Goal: Navigation & Orientation: Find specific page/section

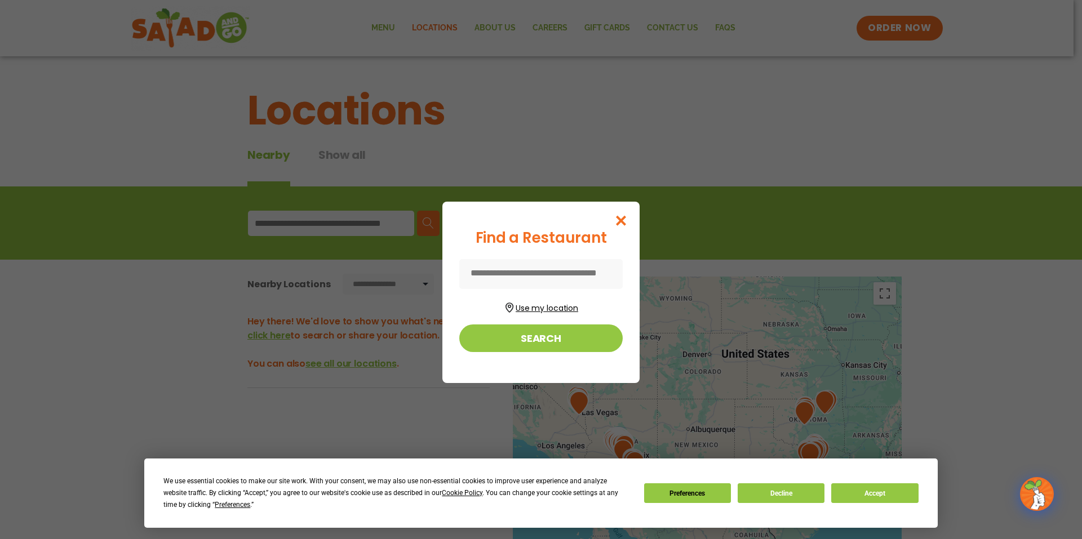
click at [539, 305] on button "Use my location" at bounding box center [540, 306] width 163 height 15
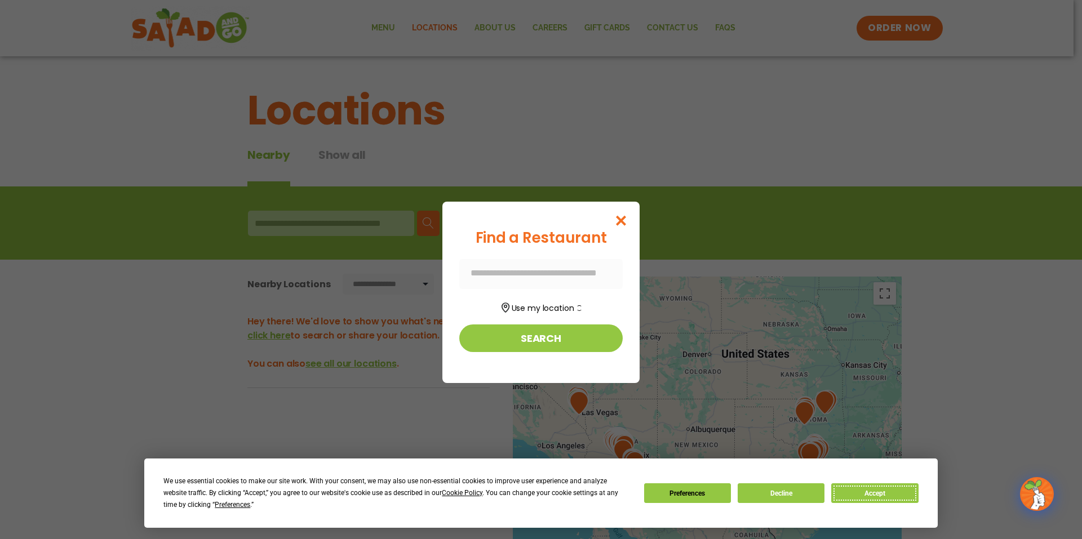
click at [875, 497] on button "Accept" at bounding box center [874, 493] width 87 height 20
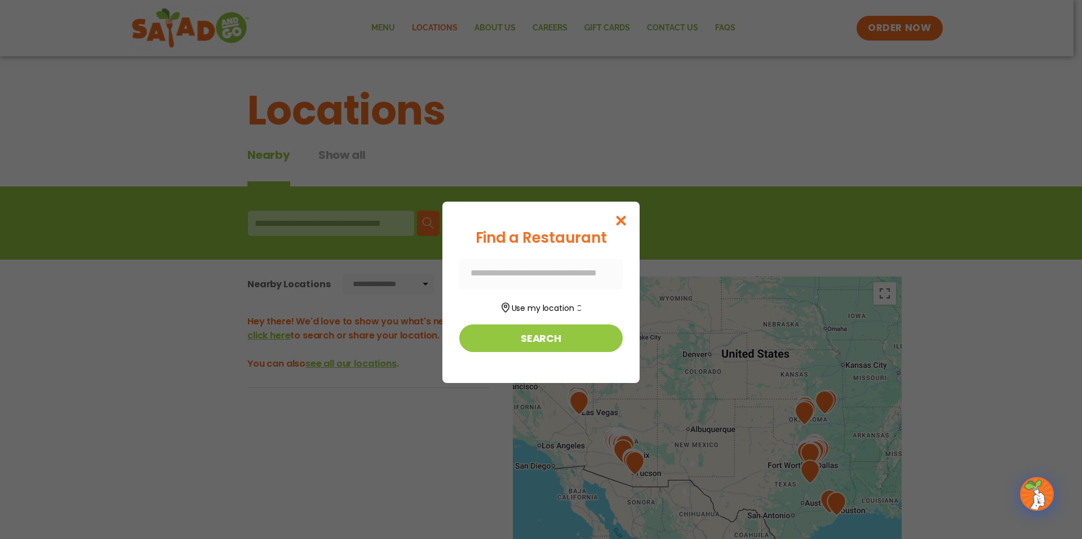
click at [528, 274] on div at bounding box center [540, 274] width 163 height 30
click at [531, 312] on button "Use my location" at bounding box center [540, 306] width 163 height 15
click at [615, 222] on icon "Close modal" at bounding box center [621, 221] width 14 height 12
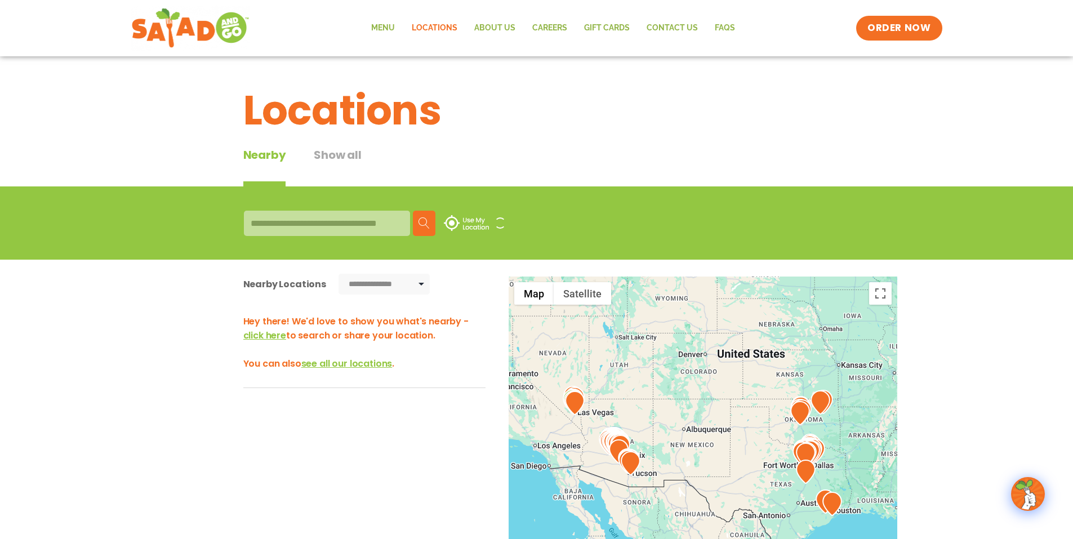
click at [295, 229] on div at bounding box center [327, 223] width 166 height 25
click at [291, 225] on div at bounding box center [327, 223] width 166 height 25
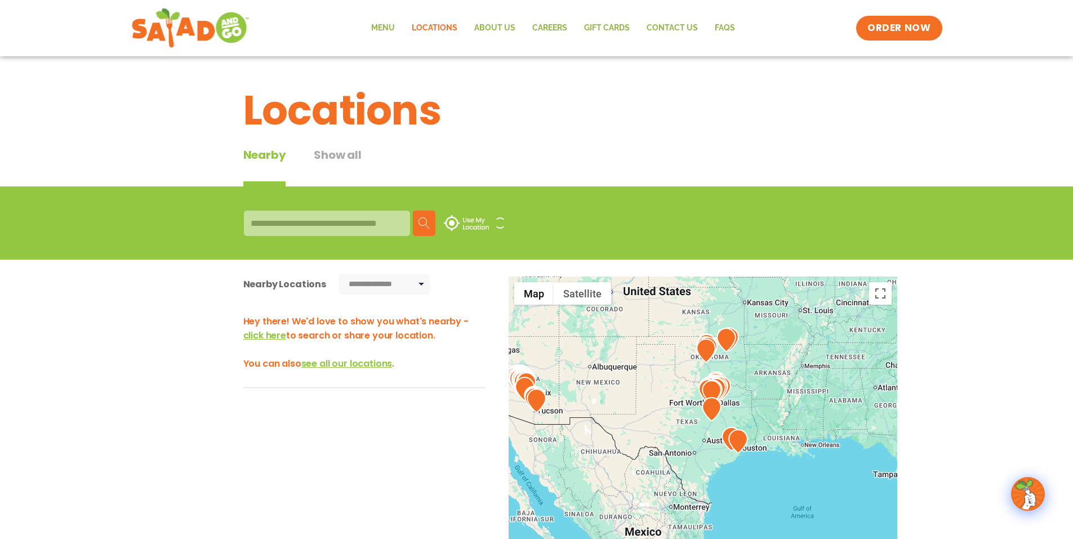
drag, startPoint x: 714, startPoint y: 428, endPoint x: 619, endPoint y: 364, distance: 114.9
click at [619, 365] on div at bounding box center [703, 463] width 389 height 373
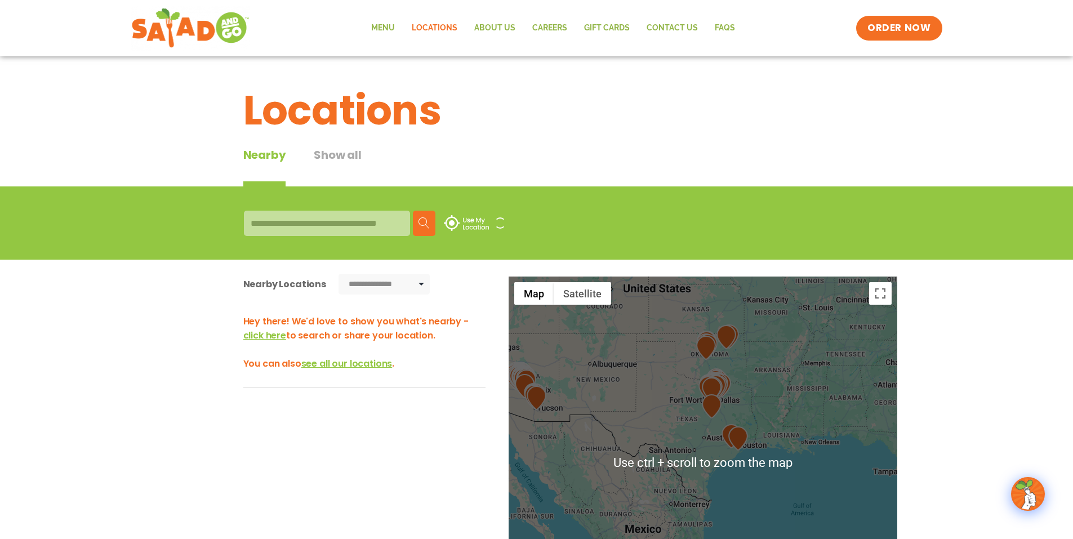
click at [731, 387] on div at bounding box center [703, 463] width 389 height 373
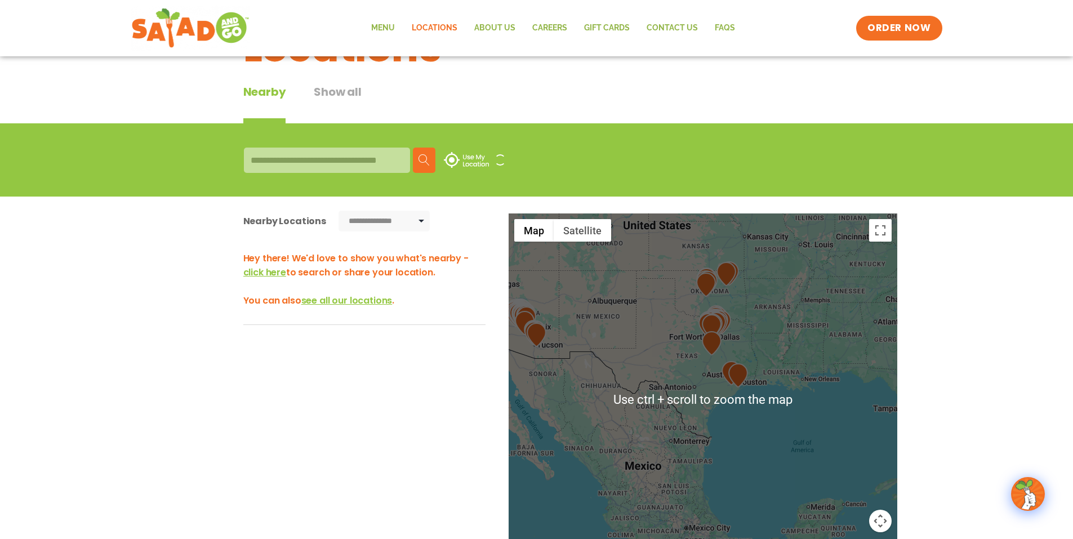
scroll to position [113, 0]
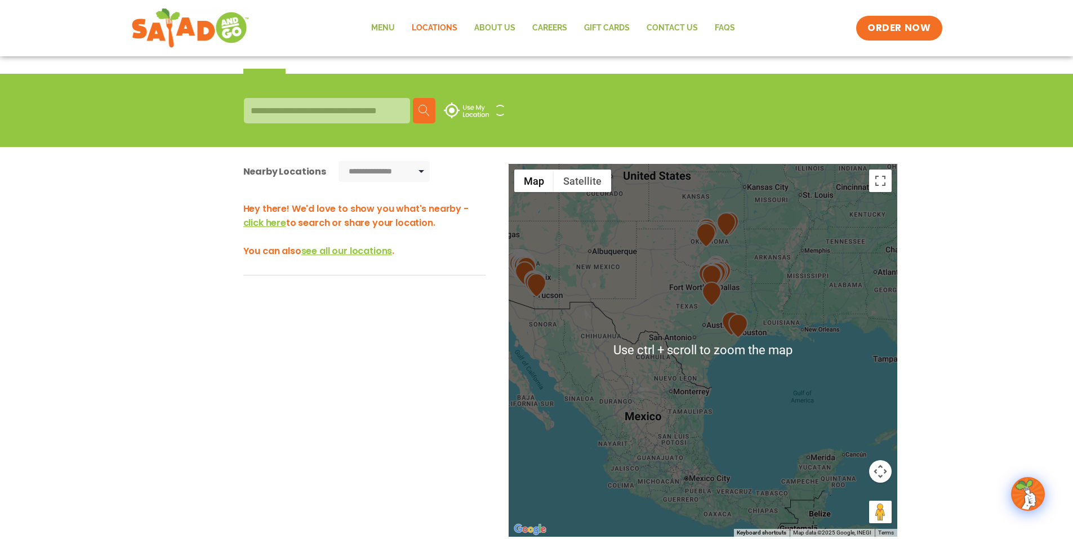
click at [731, 334] on img at bounding box center [739, 326] width 20 height 24
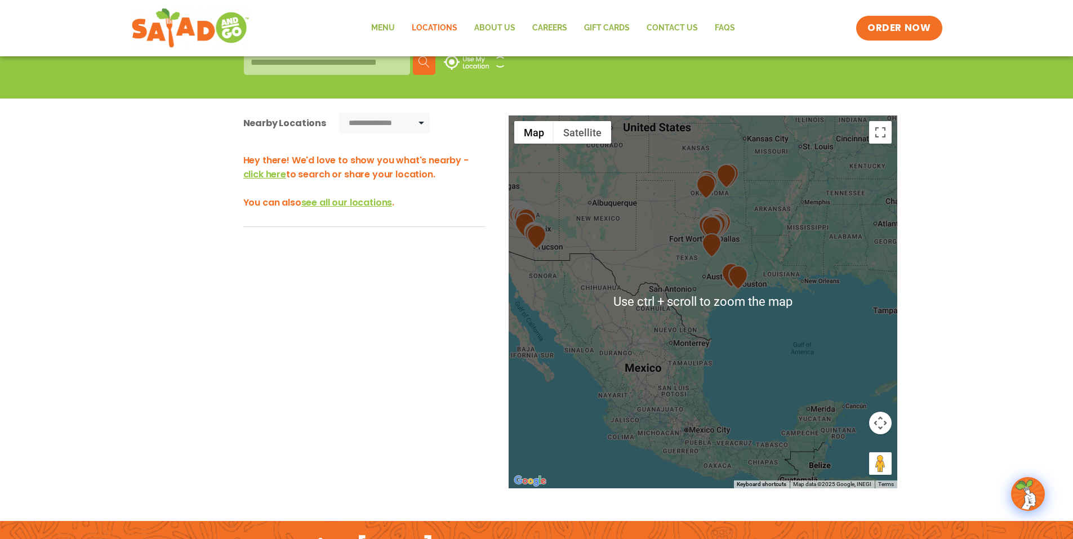
scroll to position [169, 0]
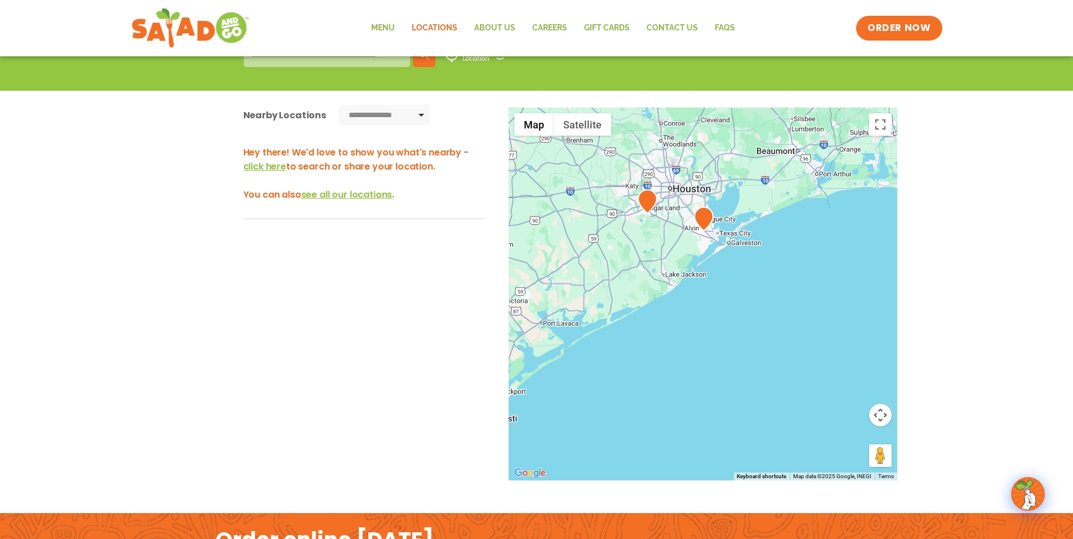
drag, startPoint x: 827, startPoint y: 248, endPoint x: 671, endPoint y: 431, distance: 240.6
click at [671, 431] on div at bounding box center [703, 294] width 389 height 373
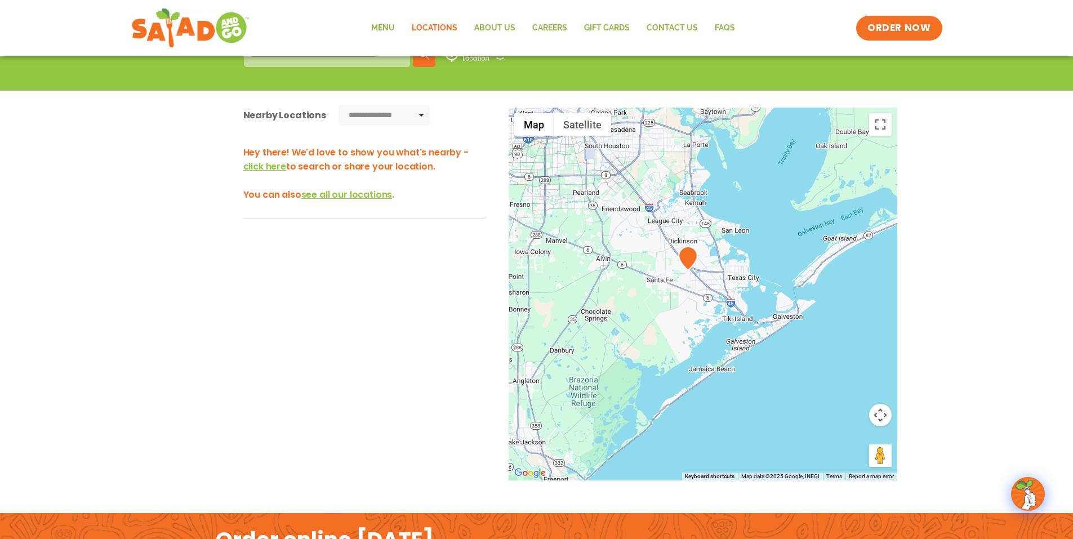
drag, startPoint x: 712, startPoint y: 233, endPoint x: 758, endPoint y: 513, distance: 284.5
click at [758, 513] on body "**********" at bounding box center [536, 258] width 1073 height 855
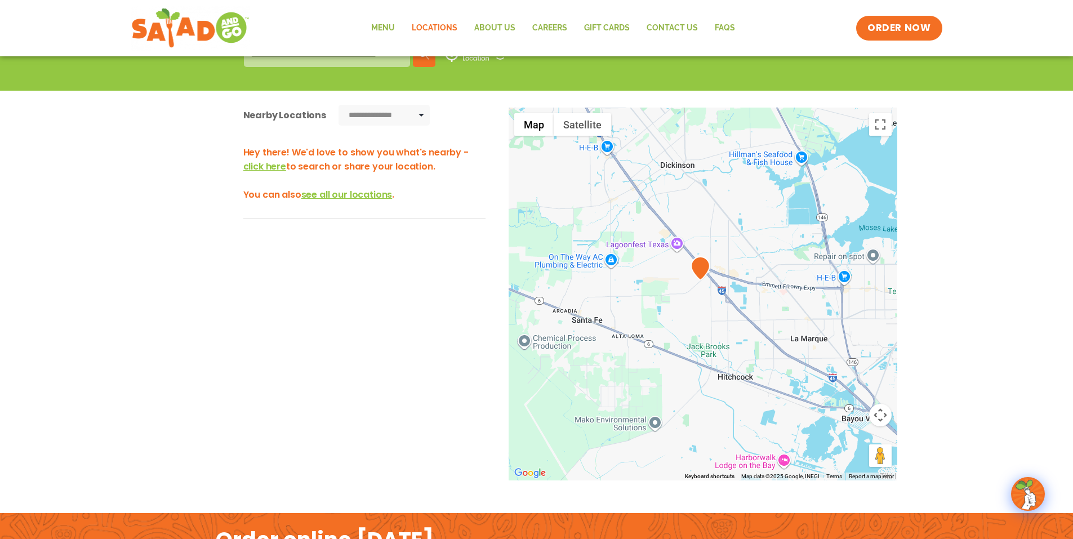
drag, startPoint x: 661, startPoint y: 236, endPoint x: 772, endPoint y: 485, distance: 272.1
click at [778, 496] on div "← Move left → Move right ↑ Move up ↓ Move down + Zoom in - Zoom out Home Jump l…" at bounding box center [536, 316] width 755 height 417
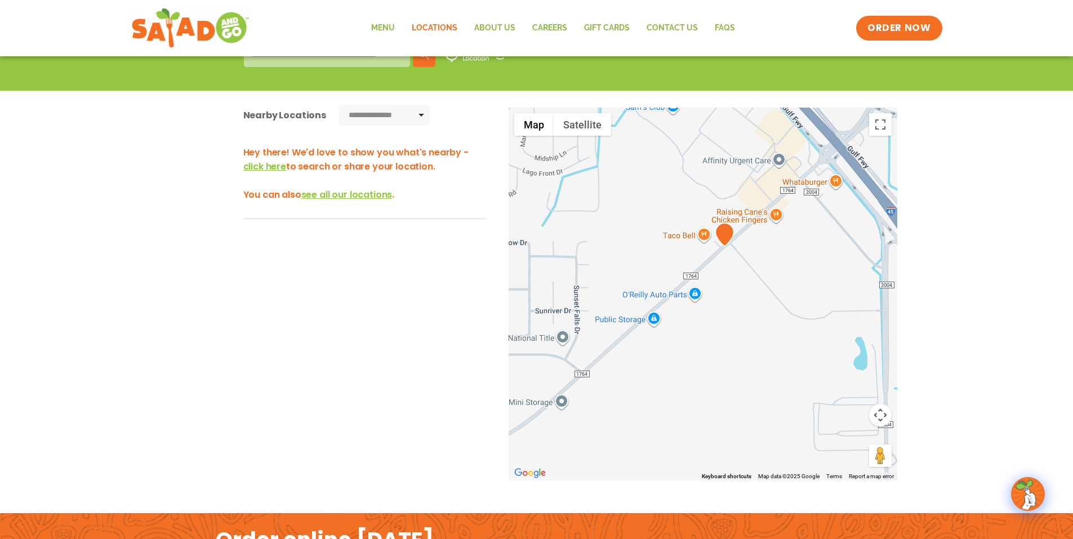
drag, startPoint x: 746, startPoint y: 171, endPoint x: 747, endPoint y: 492, distance: 321.2
click at [747, 492] on div "← Move left → Move right ↑ Move up ↓ Move down + Zoom in - Zoom out Home Jump l…" at bounding box center [536, 316] width 755 height 417
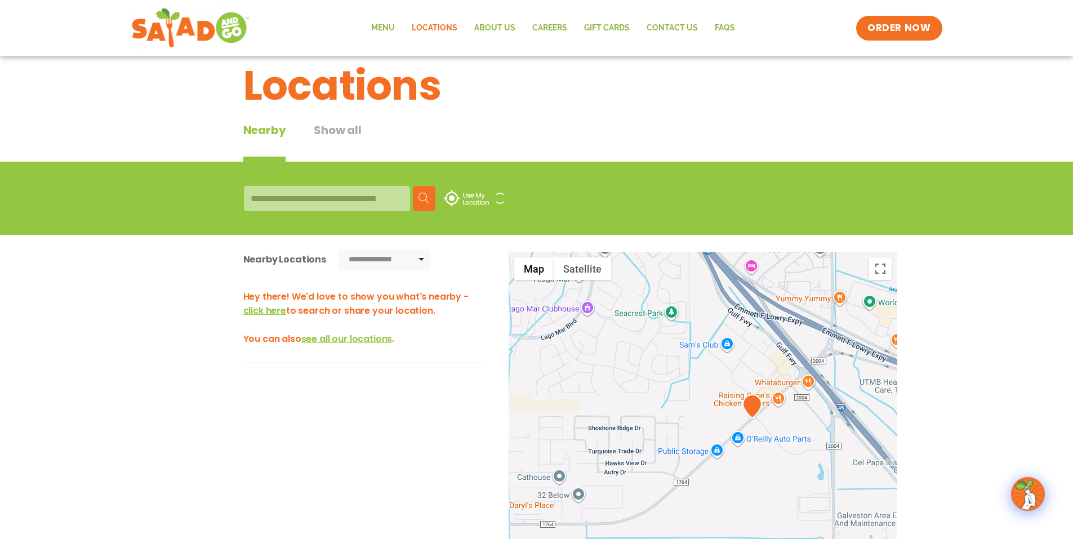
scroll to position [0, 0]
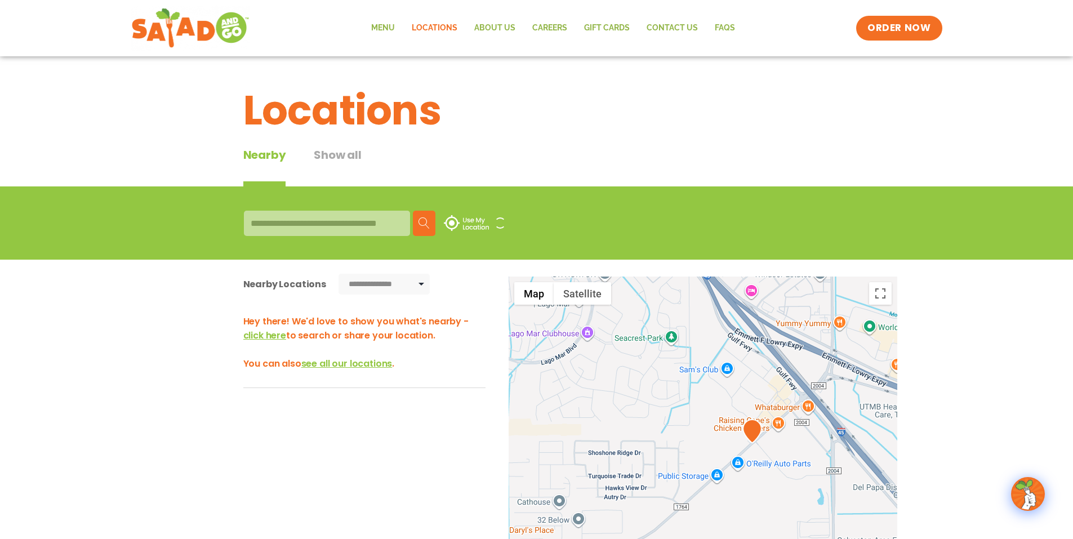
click at [283, 218] on div at bounding box center [327, 223] width 166 height 25
click at [282, 224] on div at bounding box center [327, 223] width 166 height 25
click at [341, 364] on span "see all our locations" at bounding box center [346, 363] width 91 height 13
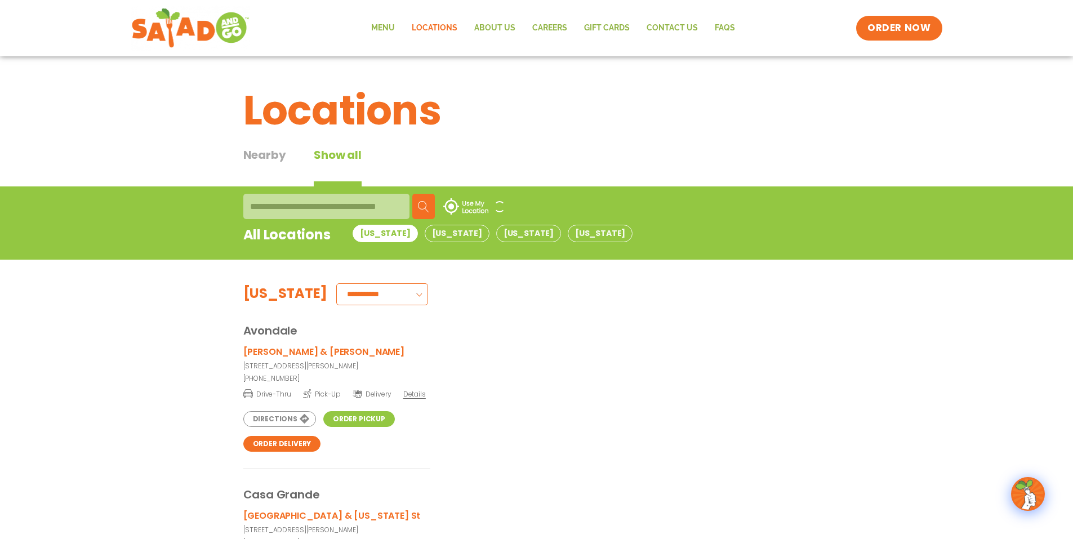
click at [336, 290] on select "**********" at bounding box center [382, 294] width 92 height 22
click at [568, 234] on button "[US_STATE]" at bounding box center [600, 233] width 65 height 17
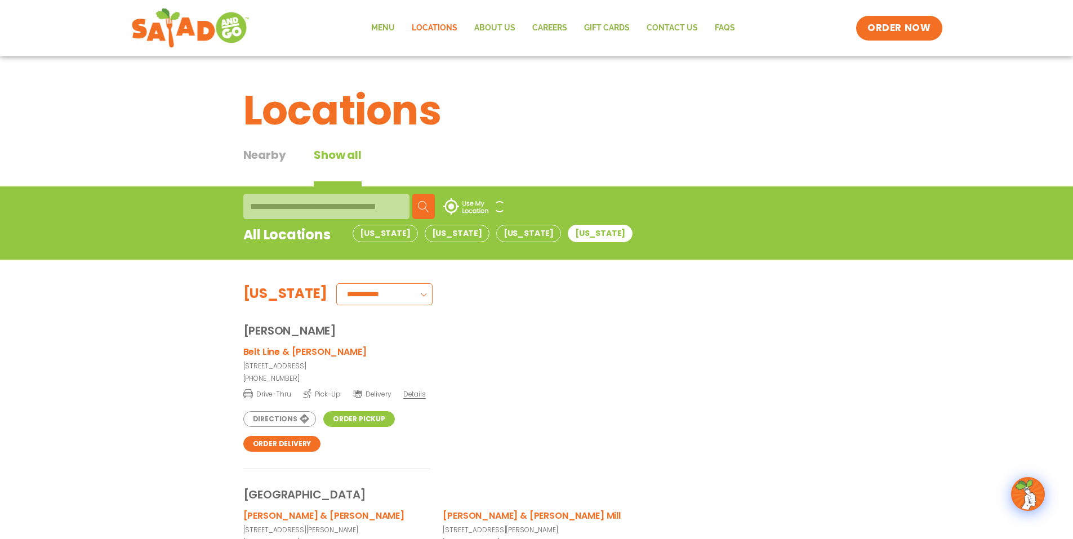
click at [377, 295] on select "**********" at bounding box center [384, 294] width 96 height 22
